Goal: Task Accomplishment & Management: Manage account settings

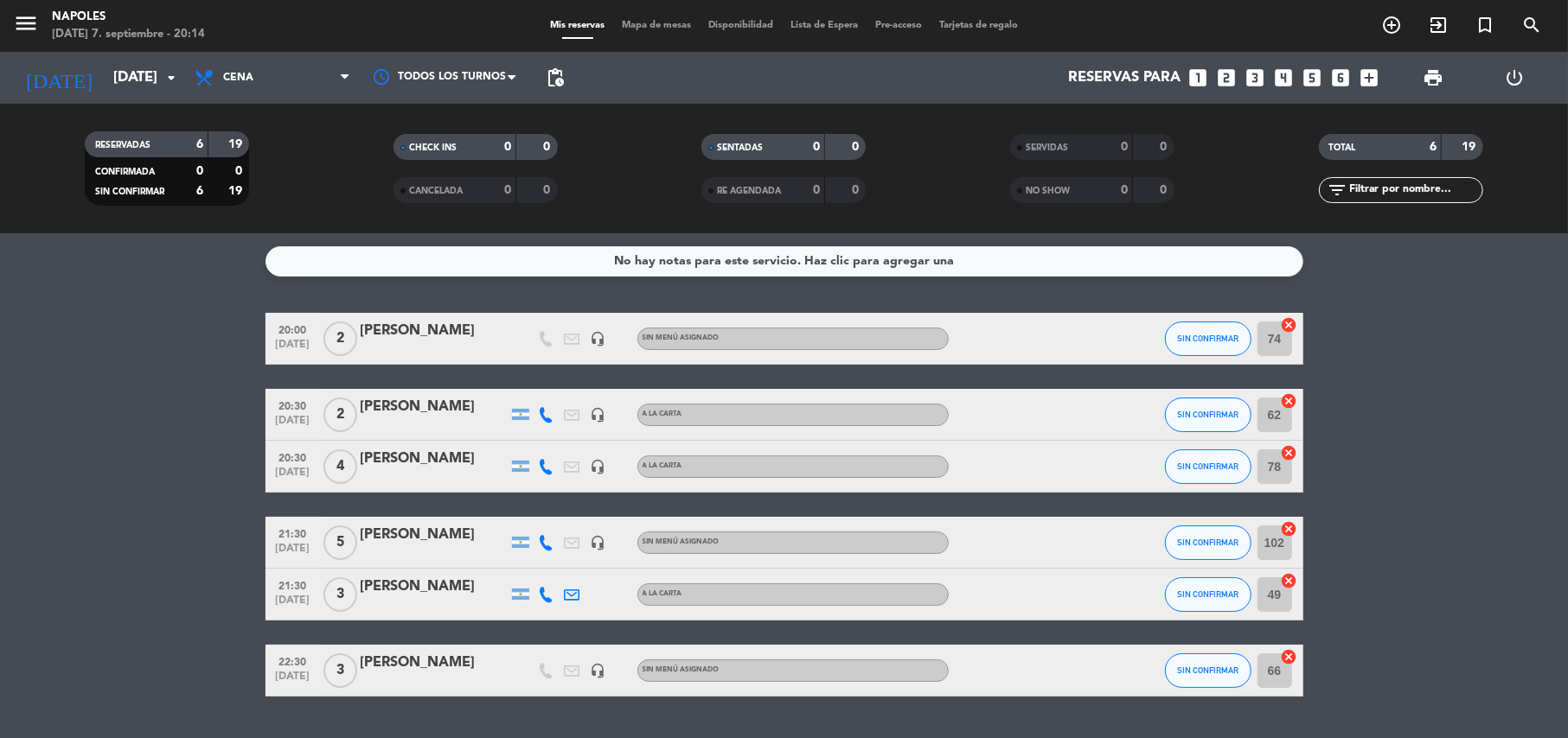
click at [81, 461] on bookings-row "20:00 [DATE] 2 [PERSON_NAME] headset_mic Sin menú asignado SIN CONFIRMAR 74 can…" at bounding box center [784, 504] width 1568 height 384
click at [465, 461] on div "[PERSON_NAME]" at bounding box center [434, 459] width 147 height 22
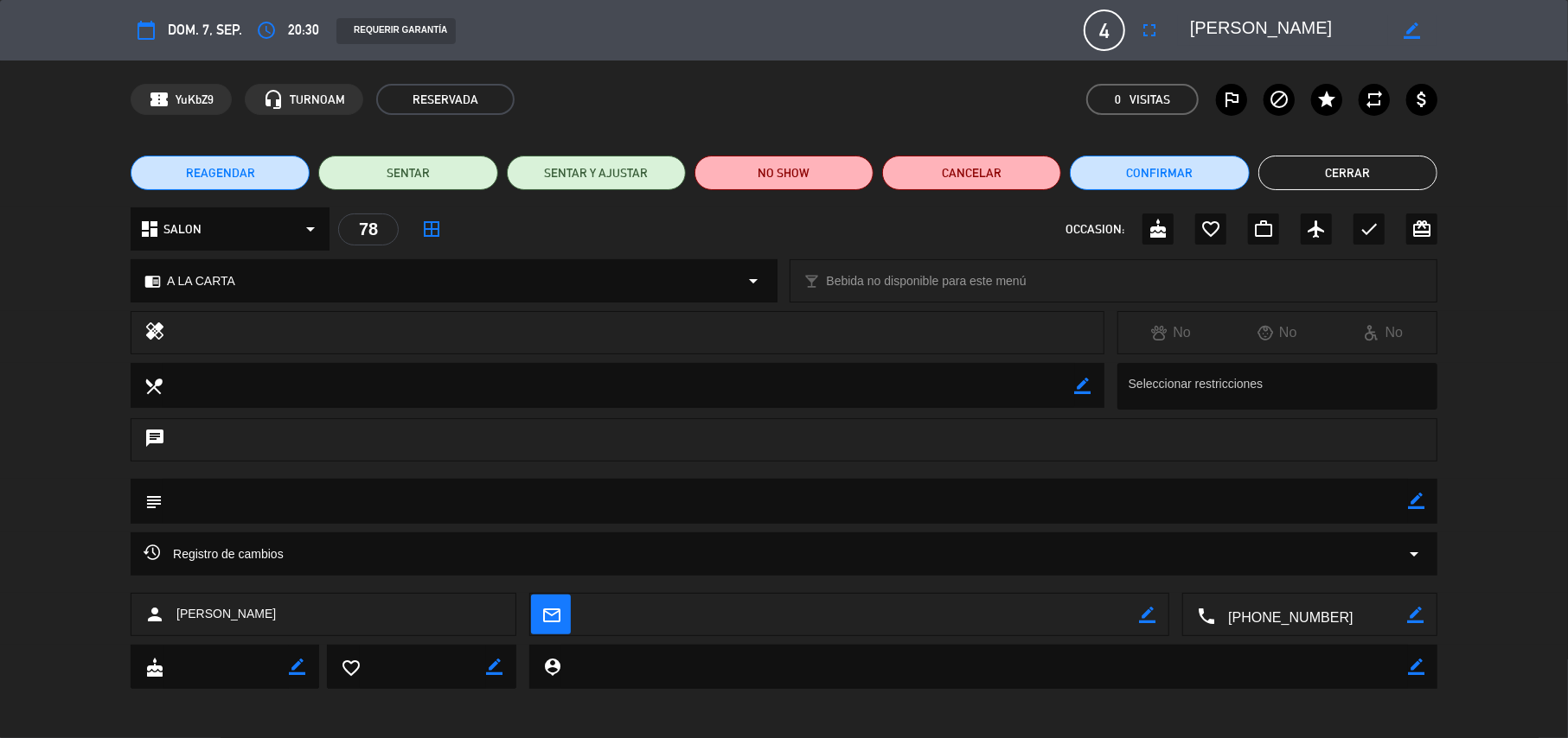
click at [1317, 187] on button "Cerrar" at bounding box center [1348, 173] width 179 height 35
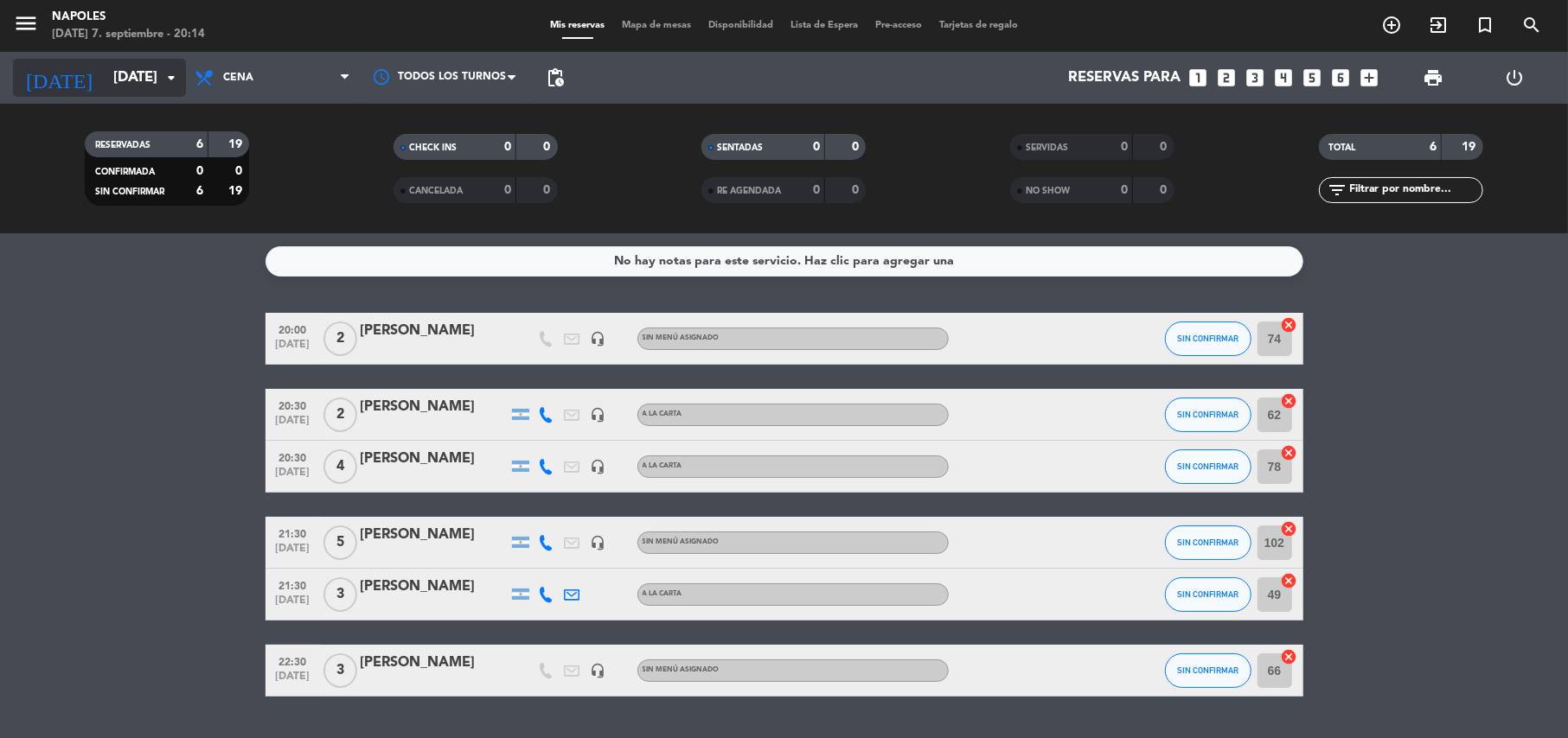
click at [171, 79] on icon "arrow_drop_down" at bounding box center [171, 78] width 21 height 21
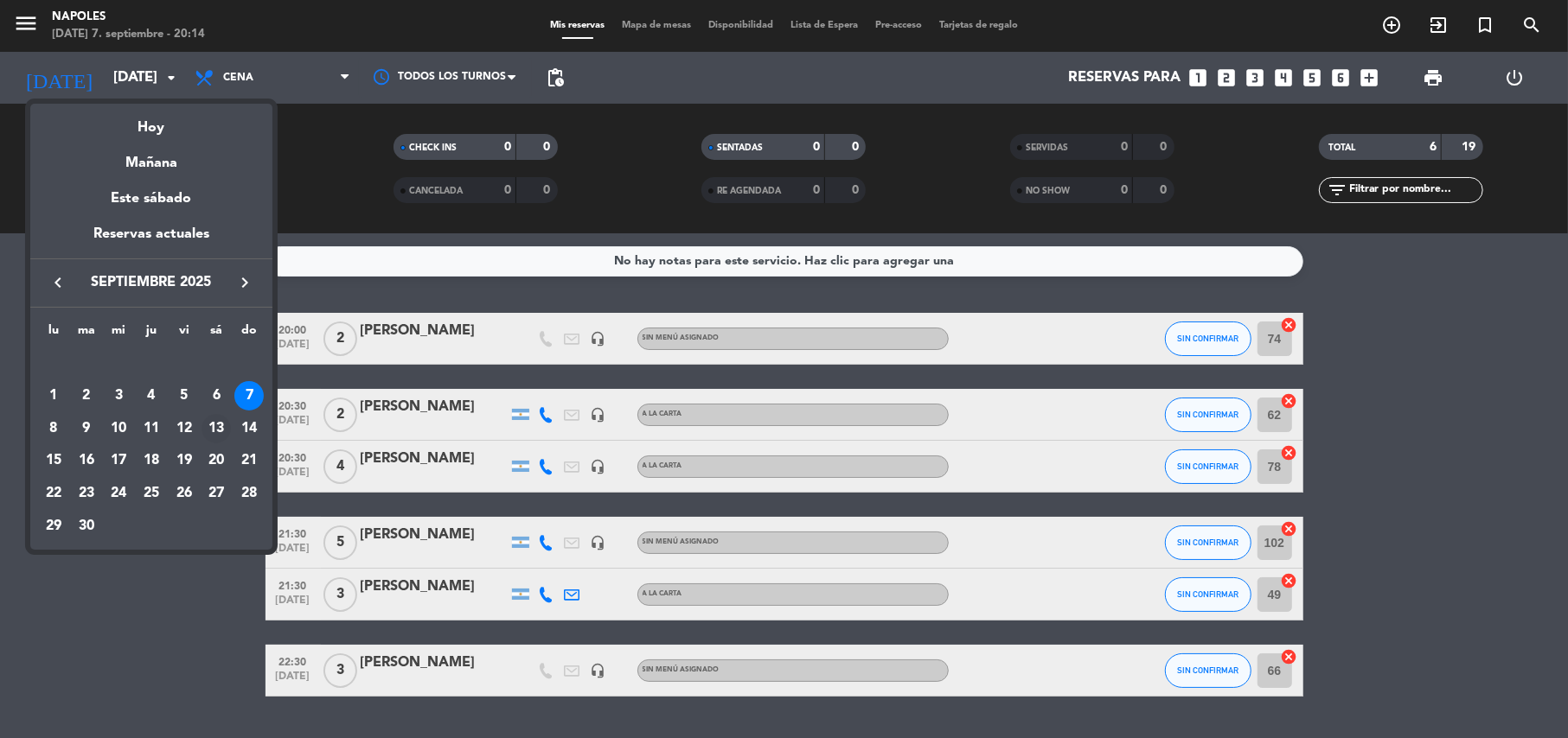
click at [216, 419] on div "13" at bounding box center [216, 428] width 29 height 29
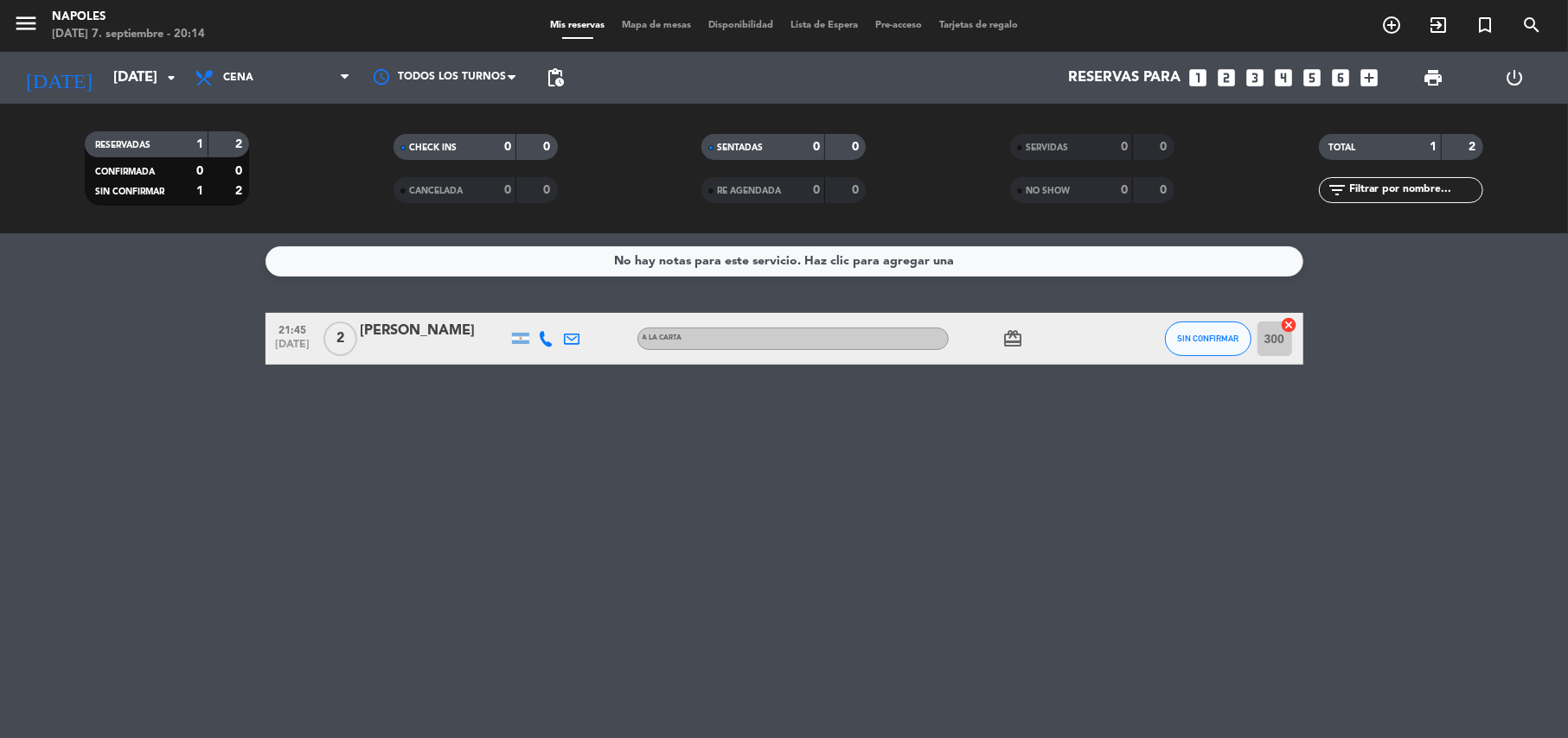
click at [482, 339] on div "[PERSON_NAME]" at bounding box center [434, 331] width 147 height 22
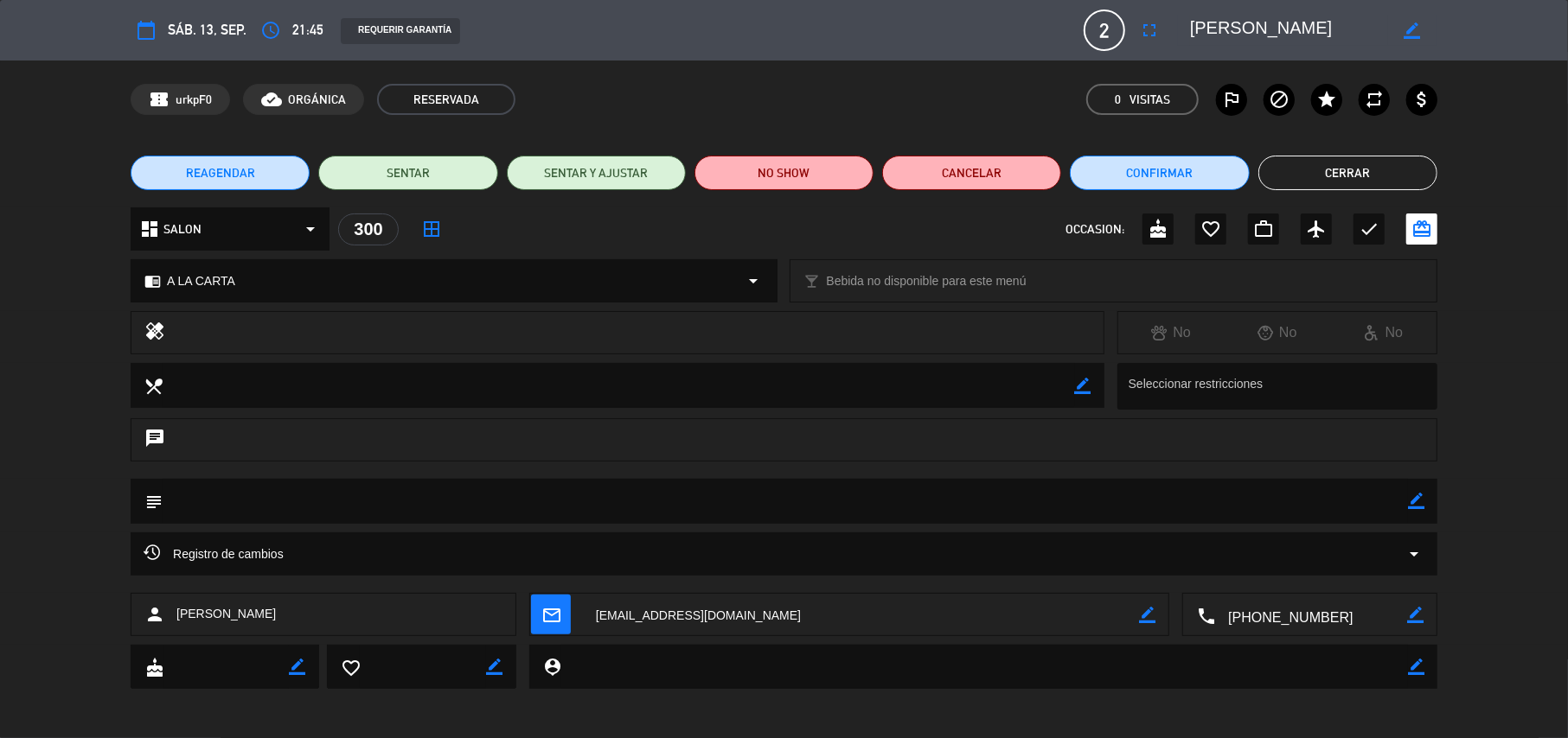
click at [1303, 184] on button "Cerrar" at bounding box center [1348, 173] width 179 height 35
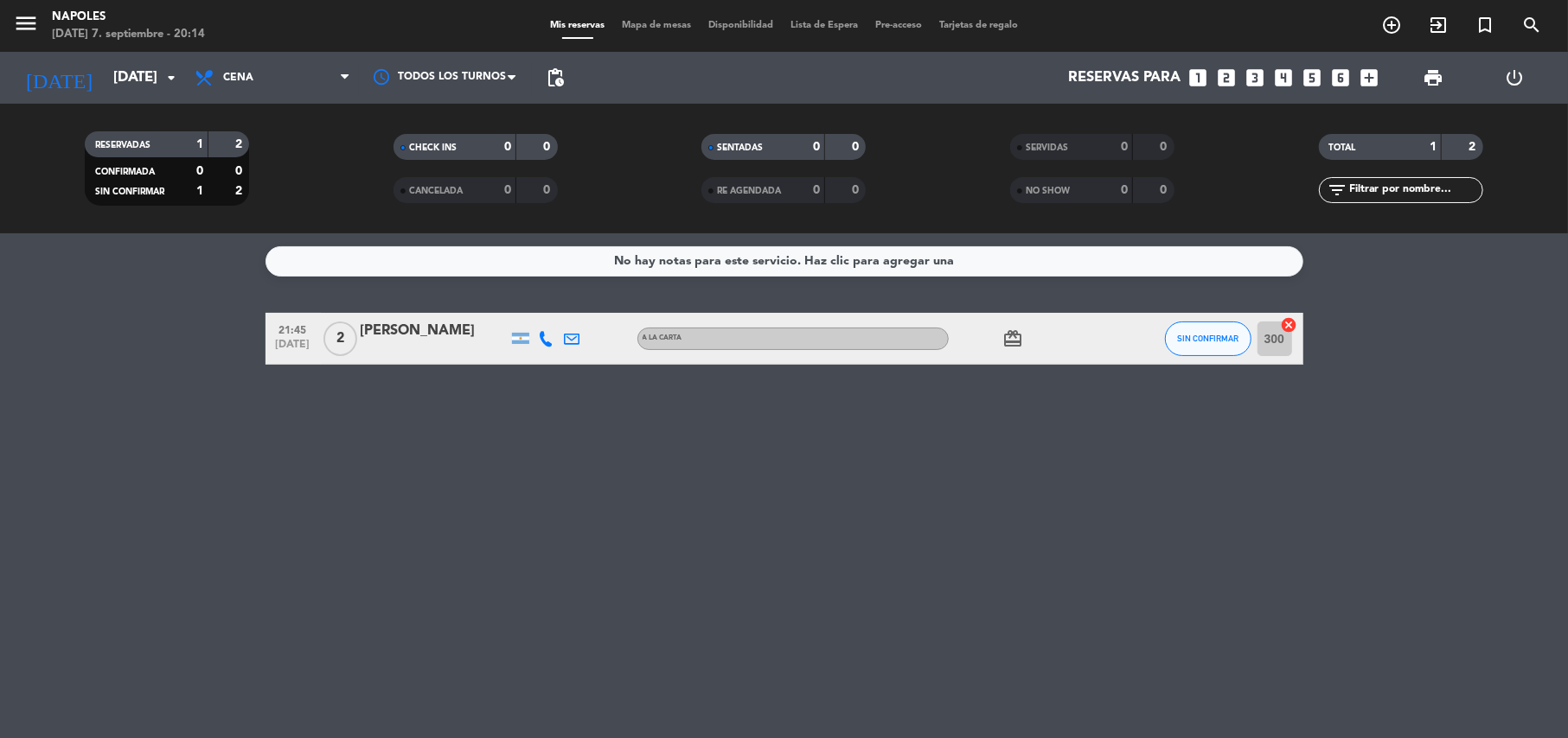
click at [1016, 348] on icon "card_giftcard" at bounding box center [1014, 339] width 21 height 21
click at [997, 378] on div "No hay notas para este servicio. Haz clic para agregar una 21:45 [DATE] 2 [PERS…" at bounding box center [784, 486] width 1568 height 505
click at [156, 93] on input "[DATE]" at bounding box center [198, 78] width 187 height 34
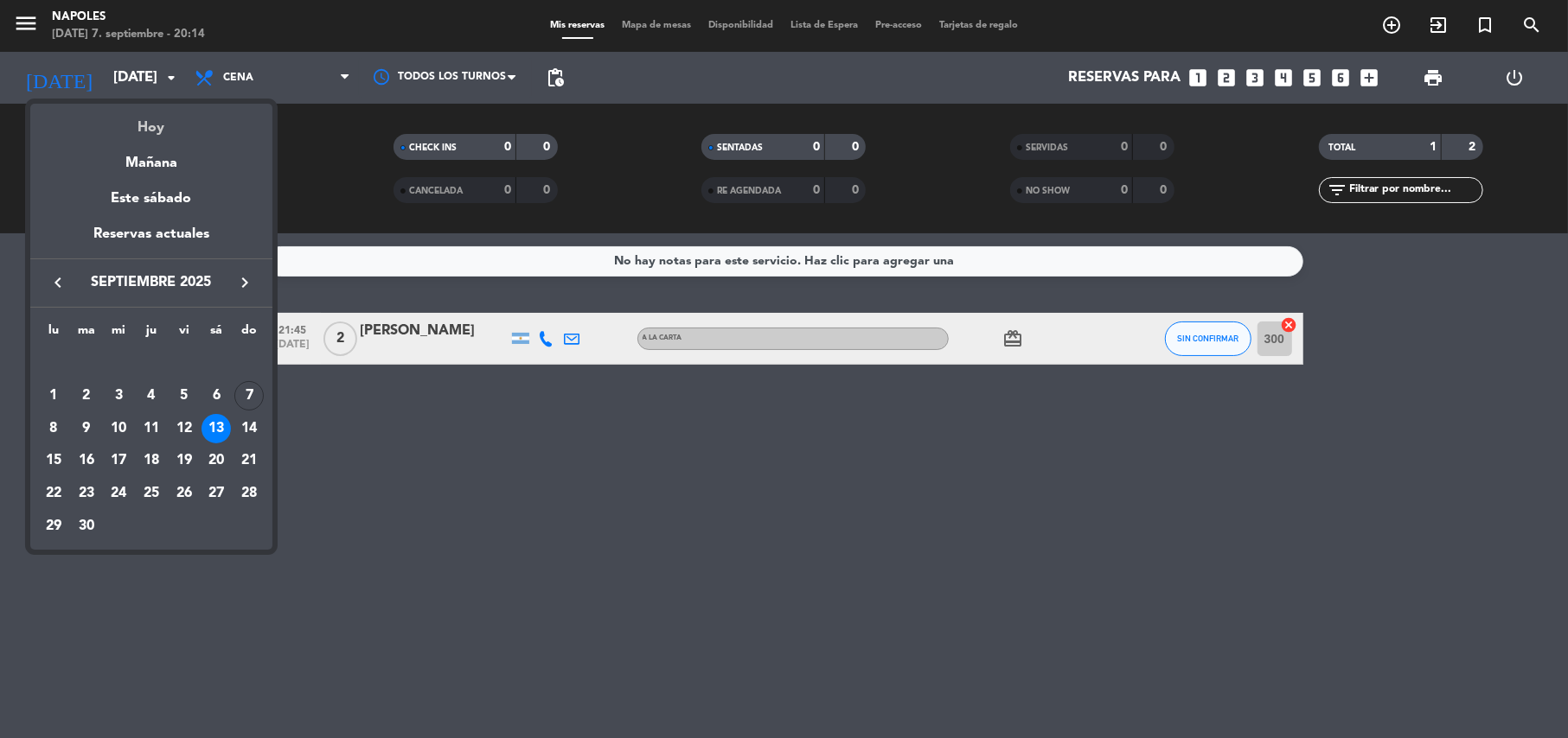
click at [156, 133] on div "Hoy" at bounding box center [150, 121] width 242 height 35
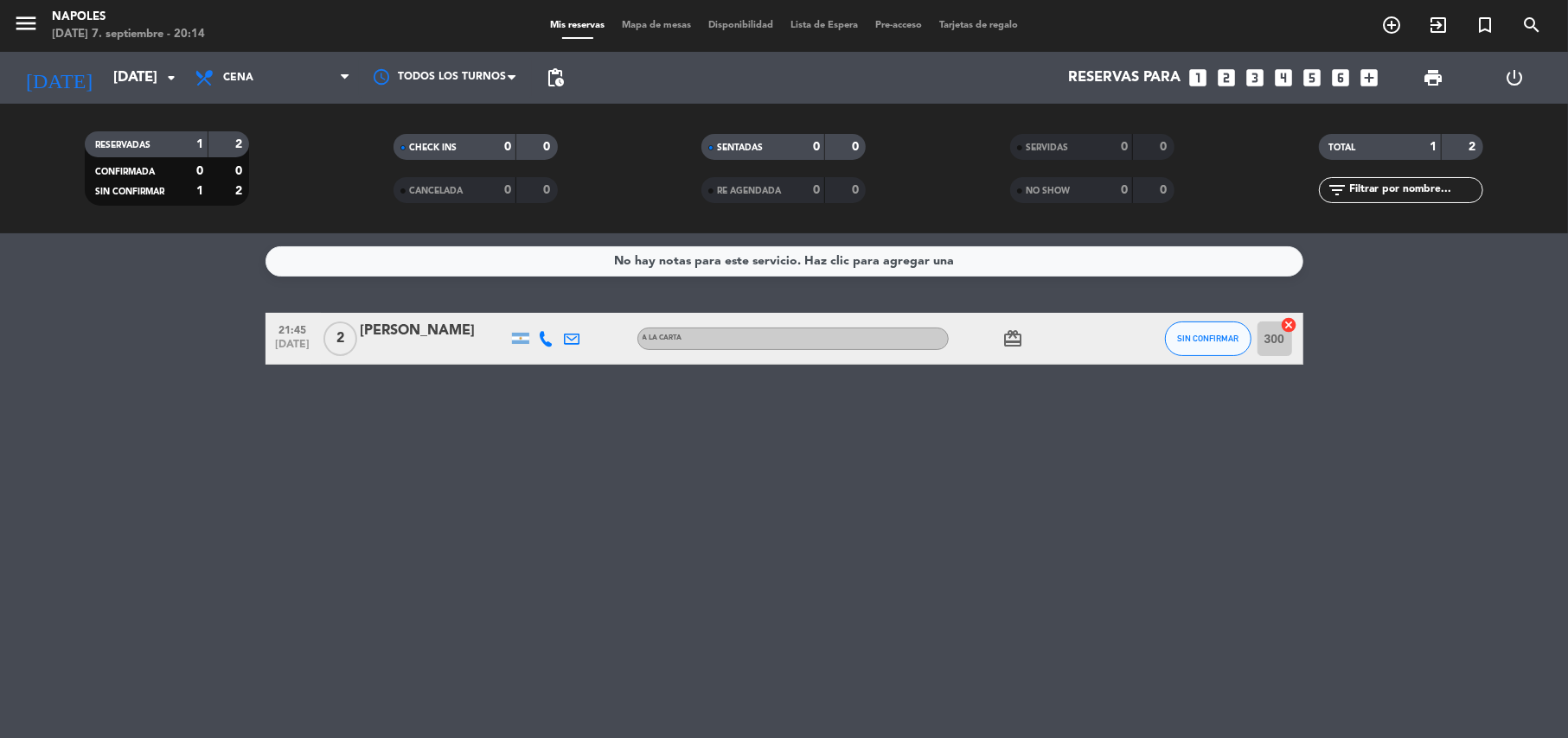
type input "[DATE]"
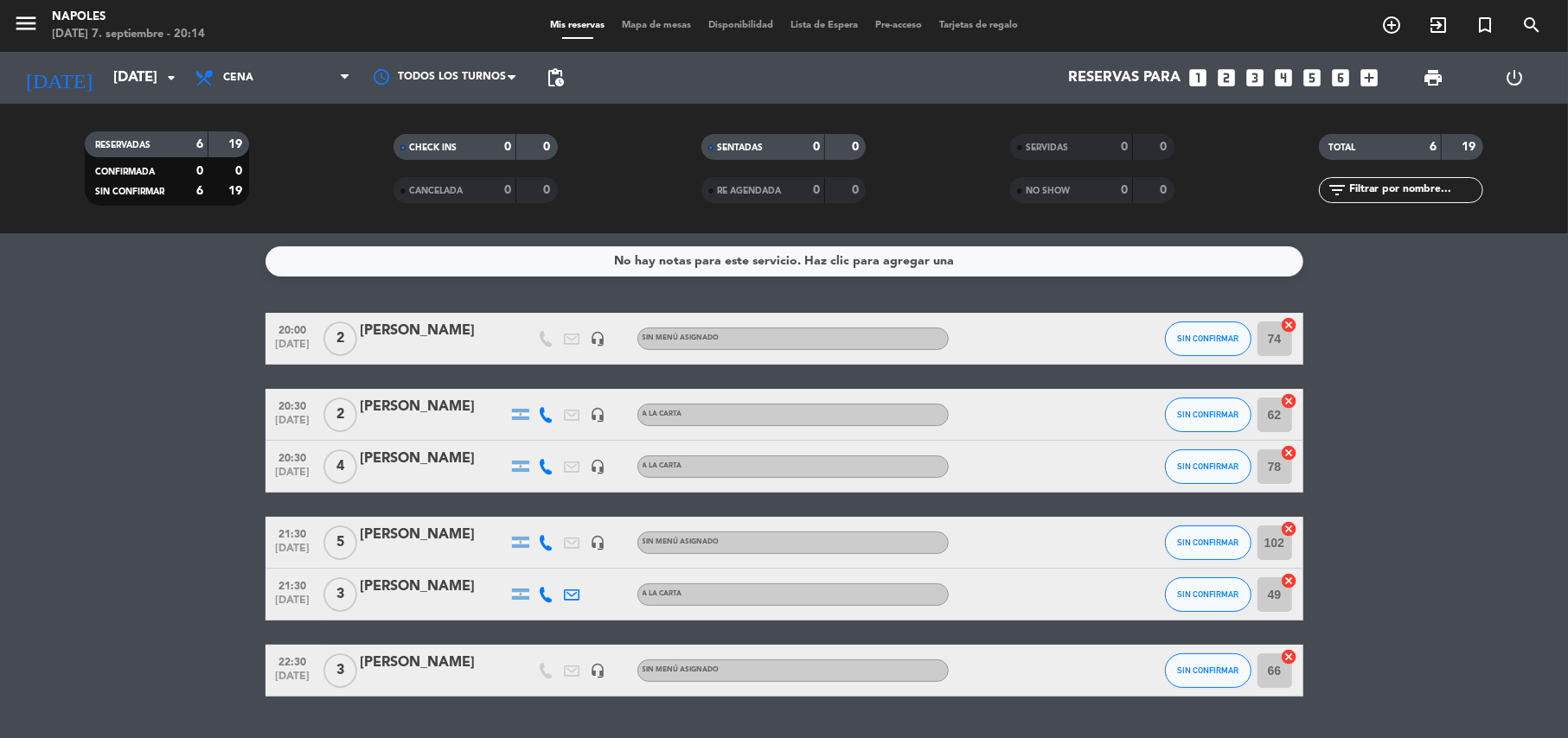
click at [197, 366] on bookings-row "20:00 [DATE] 2 [PERSON_NAME] headset_mic Sin menú asignado SIN CONFIRMAR 74 can…" at bounding box center [784, 504] width 1568 height 384
click at [232, 567] on bookings-row "20:00 [DATE] 2 [PERSON_NAME] headset_mic Sin menú asignado SIN CONFIRMAR 74 can…" at bounding box center [784, 504] width 1568 height 384
